Goal: Information Seeking & Learning: Learn about a topic

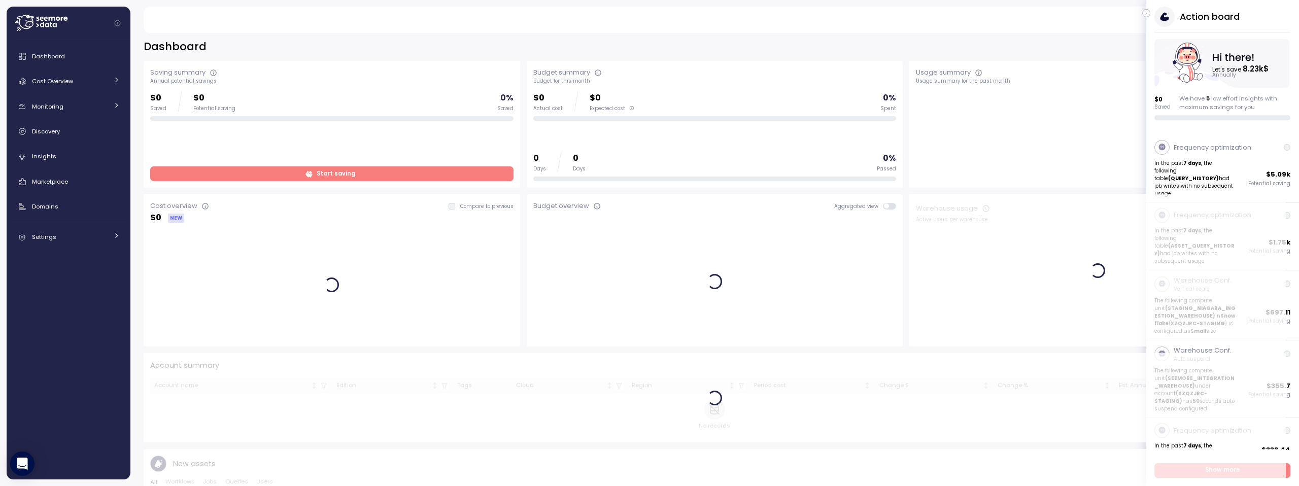
click at [1148, 13] on icon "button" at bounding box center [1147, 13] width 5 height 12
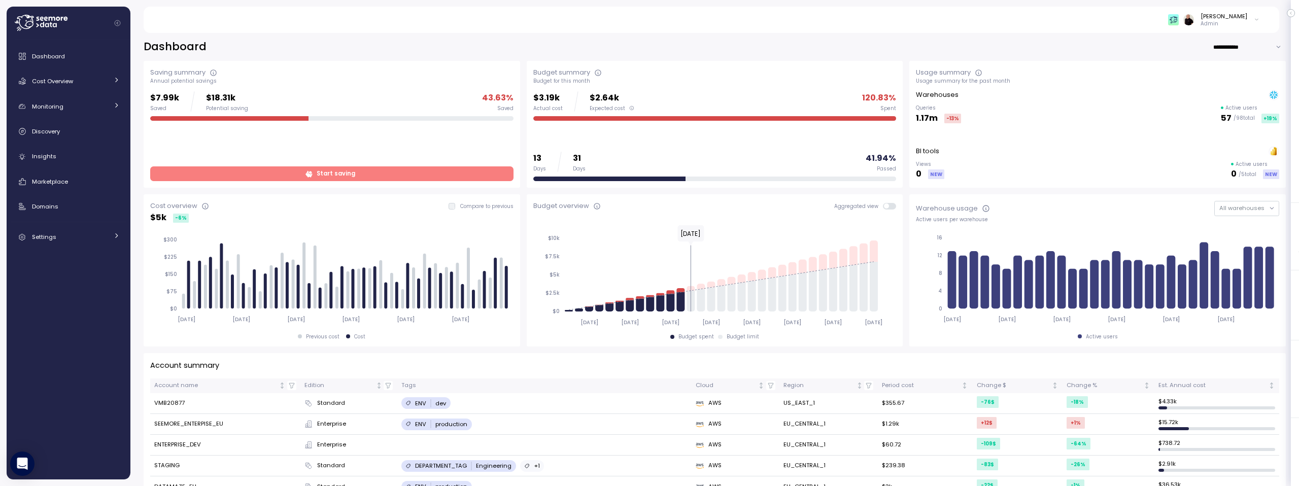
click at [344, 174] on span "Start saving" at bounding box center [336, 174] width 39 height 14
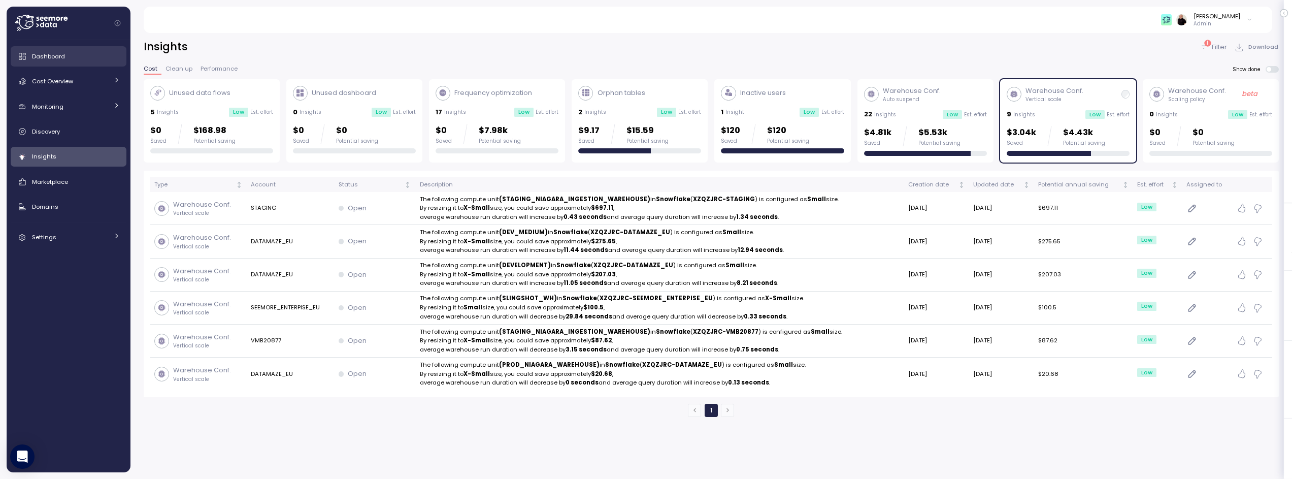
click at [83, 56] on div "Dashboard" at bounding box center [76, 56] width 88 height 10
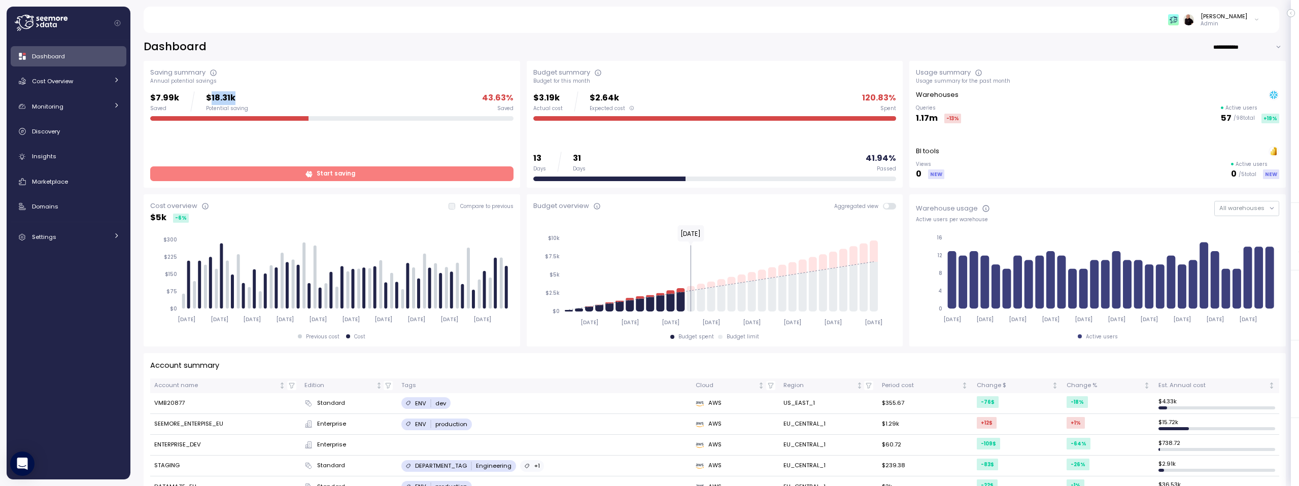
drag, startPoint x: 208, startPoint y: 97, endPoint x: 245, endPoint y: 97, distance: 37.1
click at [245, 97] on div "$7.99k Saved $18.31k Potential saving 43.63 % Saved" at bounding box center [331, 101] width 363 height 20
click at [214, 171] on span "Start saving" at bounding box center [331, 174] width 350 height 14
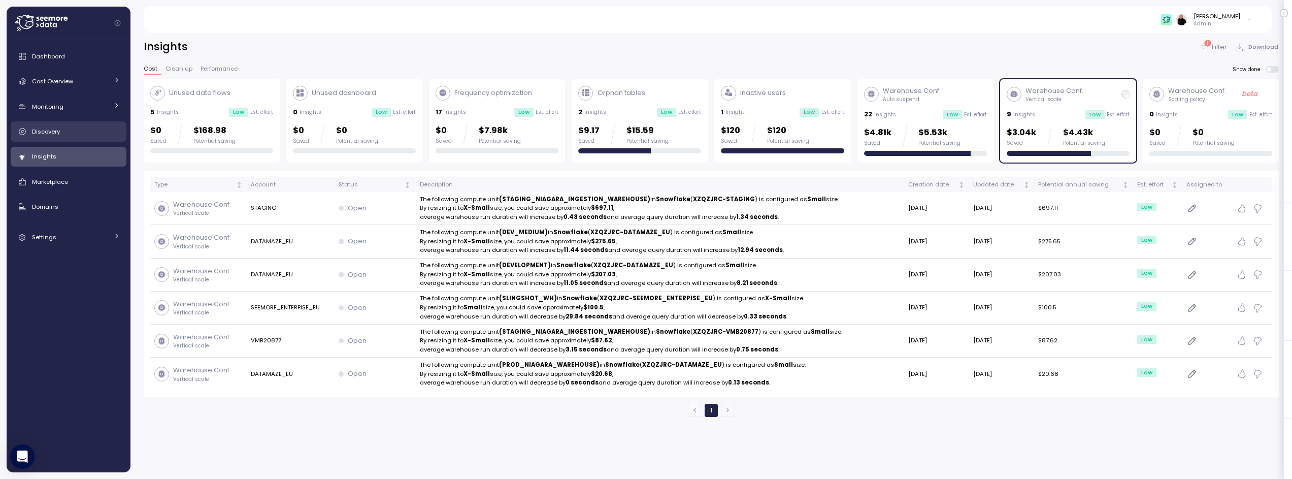
click at [60, 126] on div "Discovery" at bounding box center [76, 131] width 88 height 10
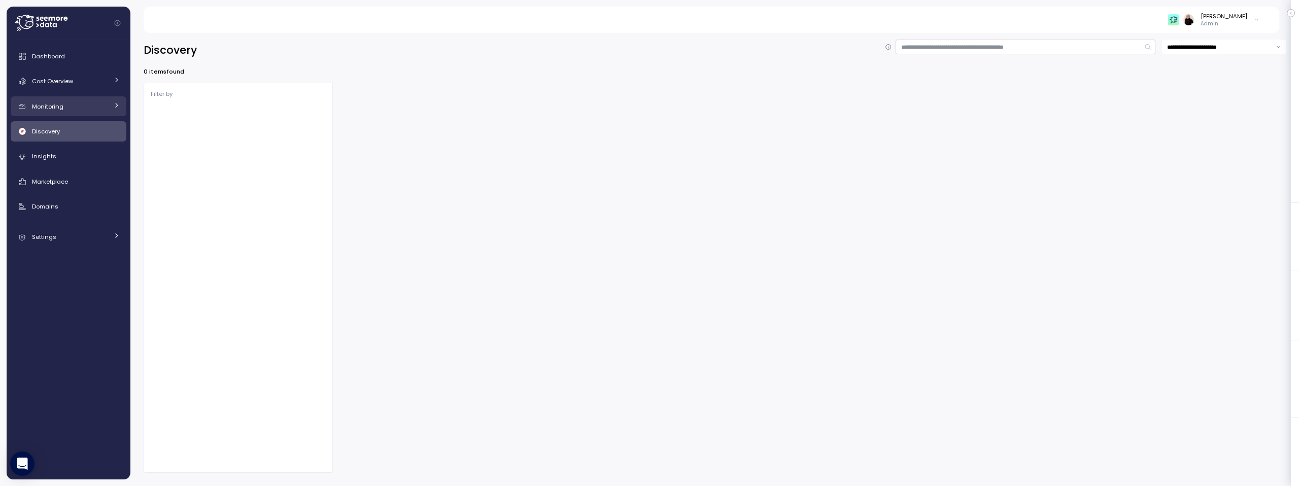
click at [62, 108] on span "Monitoring" at bounding box center [47, 107] width 31 height 8
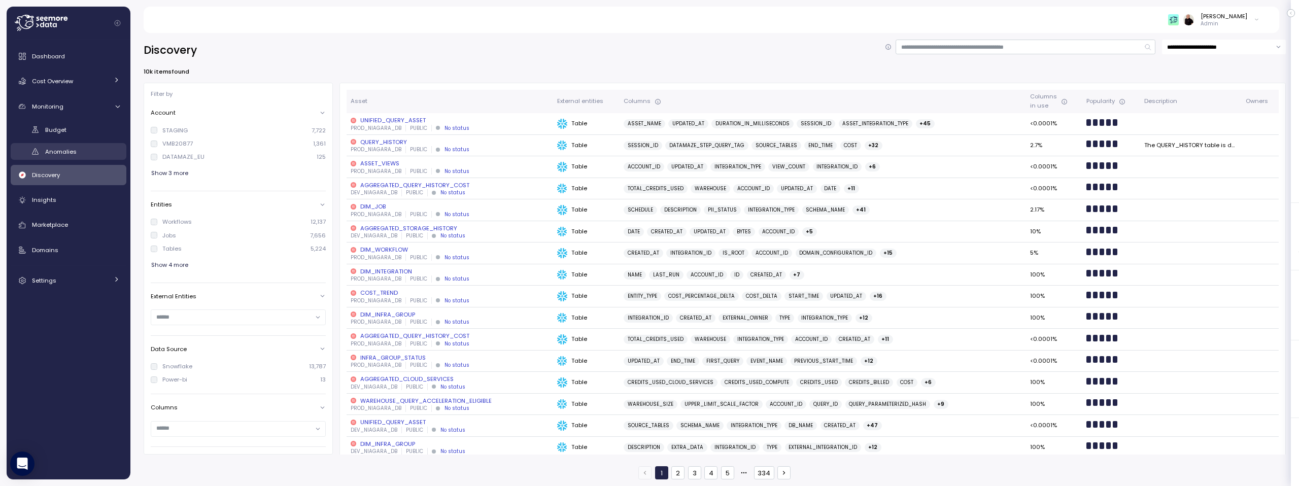
click at [64, 150] on span "Anomalies" at bounding box center [60, 152] width 31 height 8
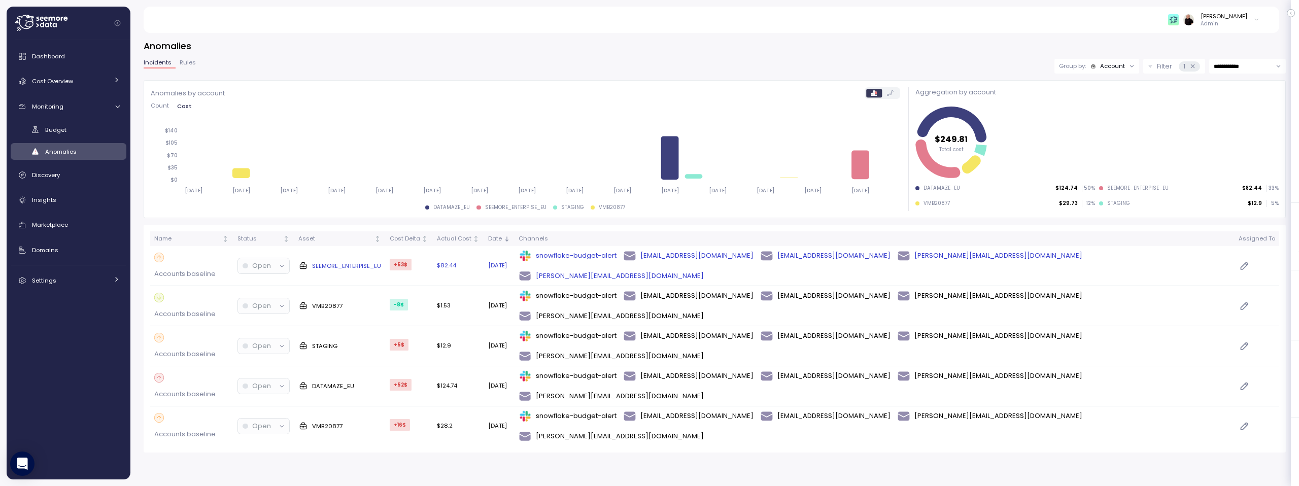
click at [216, 269] on p "Accounts baseline" at bounding box center [184, 274] width 61 height 10
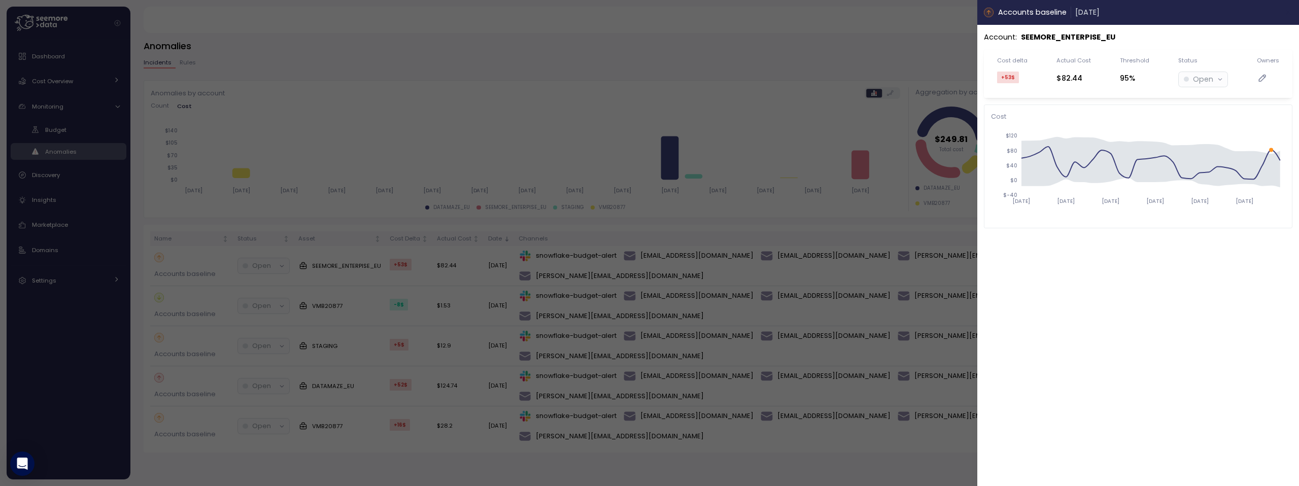
click at [1287, 11] on icon "button" at bounding box center [1289, 12] width 8 height 8
